Goal: Task Accomplishment & Management: Manage account settings

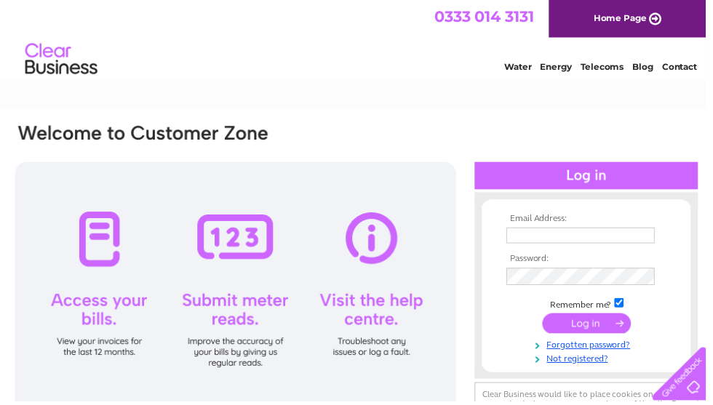
click at [581, 240] on input "text" at bounding box center [587, 238] width 150 height 16
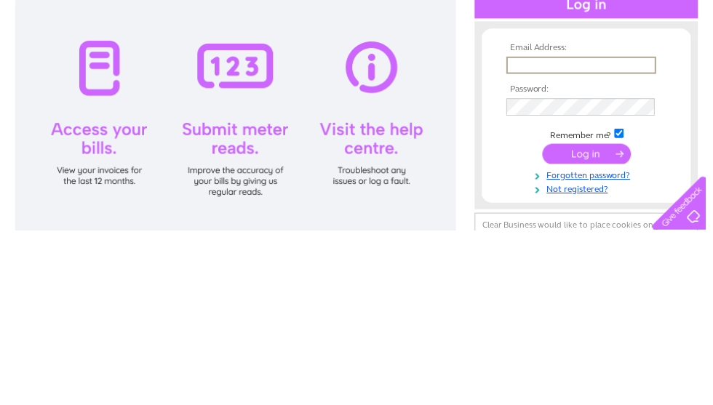
type input "Ken@celebration-strawbridge.co.uk"
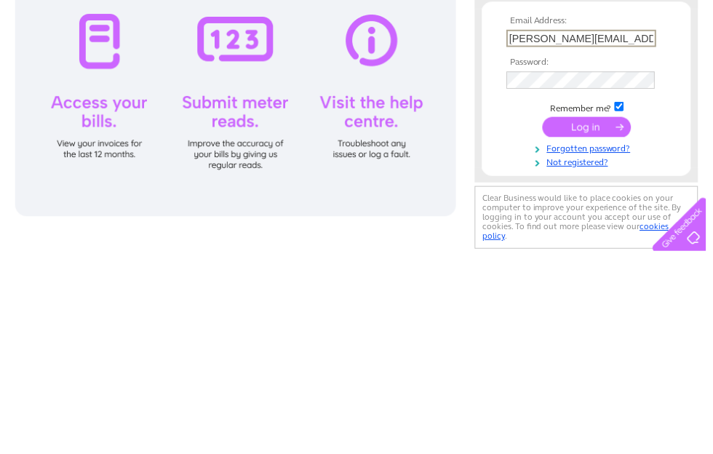
click at [622, 318] on input "submit" at bounding box center [593, 328] width 90 height 20
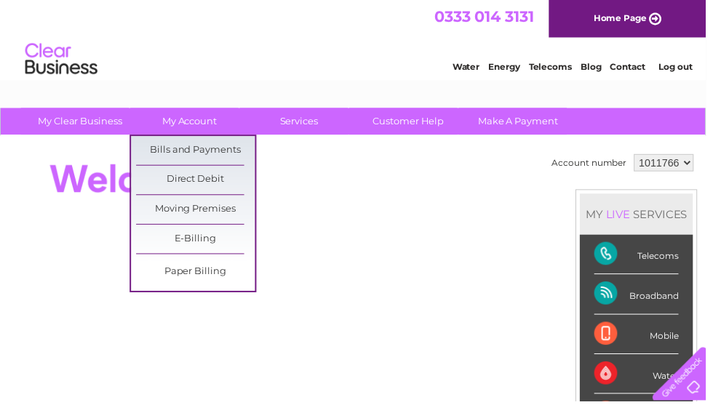
click at [235, 148] on link "Bills and Payments" at bounding box center [198, 152] width 120 height 29
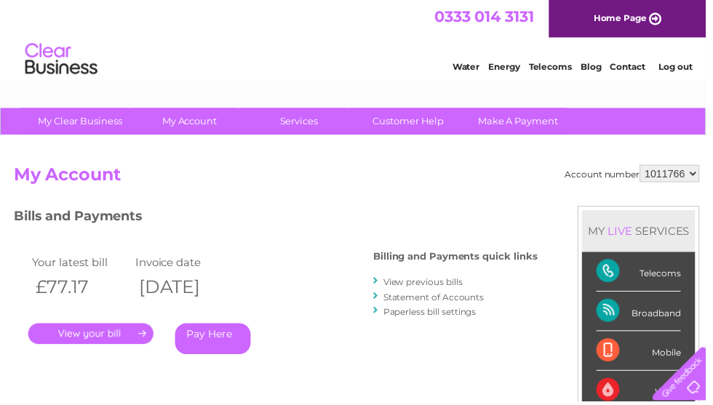
click at [130, 337] on link "." at bounding box center [91, 337] width 127 height 21
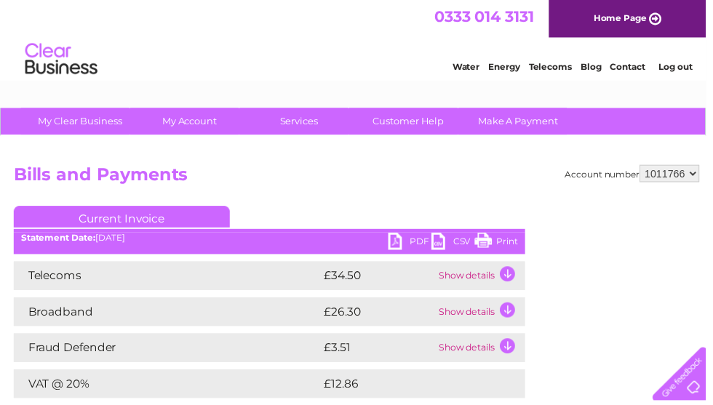
click at [418, 247] on link "PDF" at bounding box center [414, 245] width 44 height 21
click at [684, 72] on link "Log out" at bounding box center [682, 67] width 34 height 11
